Goal: Information Seeking & Learning: Find specific page/section

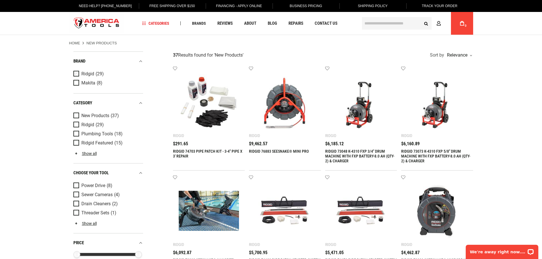
click at [75, 71] on span "Product Filters" at bounding box center [77, 74] width 8 height 6
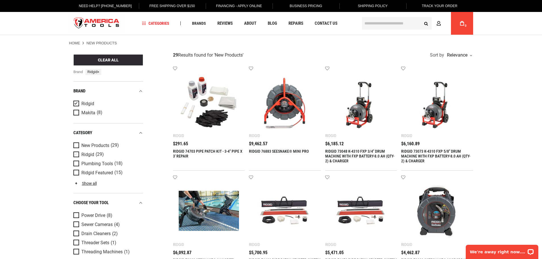
click at [76, 154] on span "Product Filters" at bounding box center [77, 155] width 8 height 6
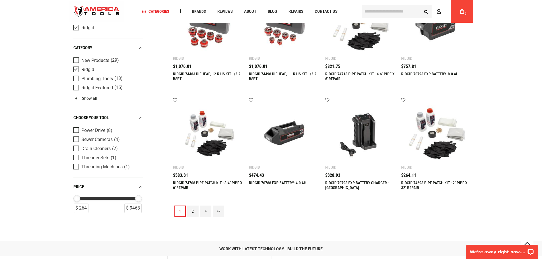
scroll to position [512, 0]
click at [194, 208] on link "2" at bounding box center [192, 210] width 11 height 11
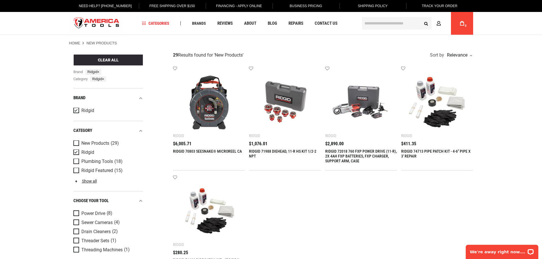
click at [402, 23] on input "text" at bounding box center [397, 23] width 70 height 13
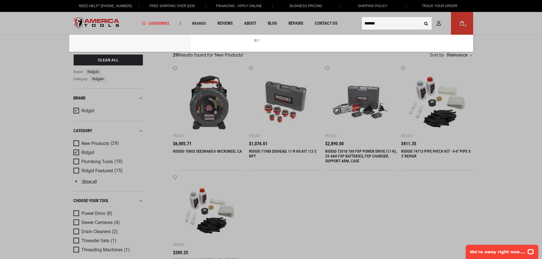
type input "*******"
click at [421, 18] on button "Search" at bounding box center [426, 23] width 11 height 11
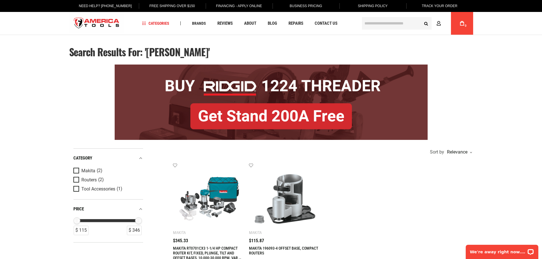
click at [108, 25] on img "store logo" at bounding box center [96, 23] width 55 height 21
